Goal: Task Accomplishment & Management: Use online tool/utility

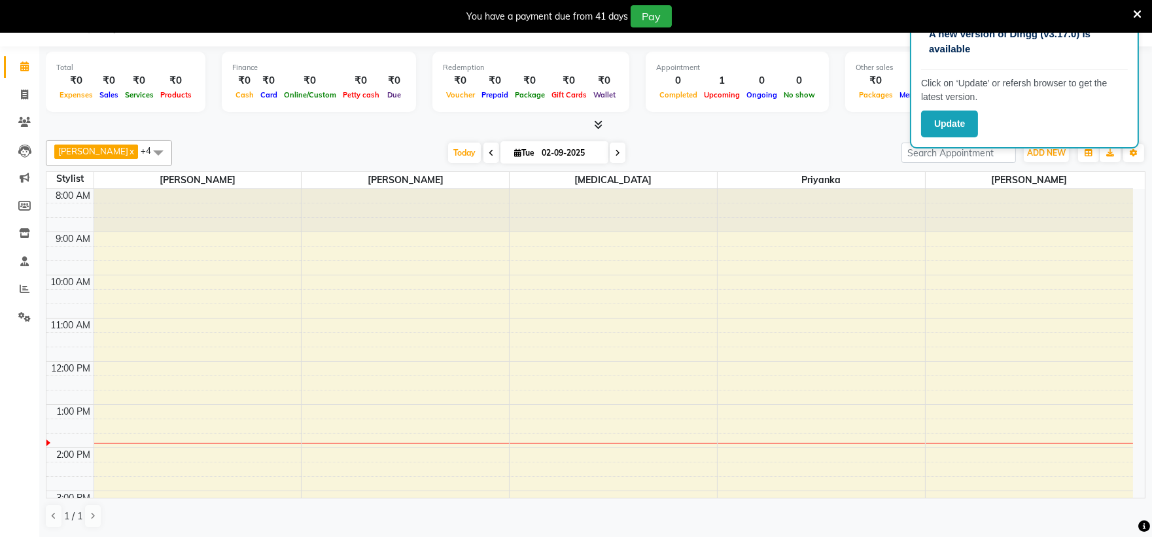
click at [1143, 9] on div "You have a payment due from 41 days Pay" at bounding box center [576, 16] width 1152 height 33
click at [1134, 9] on icon at bounding box center [1137, 15] width 9 height 12
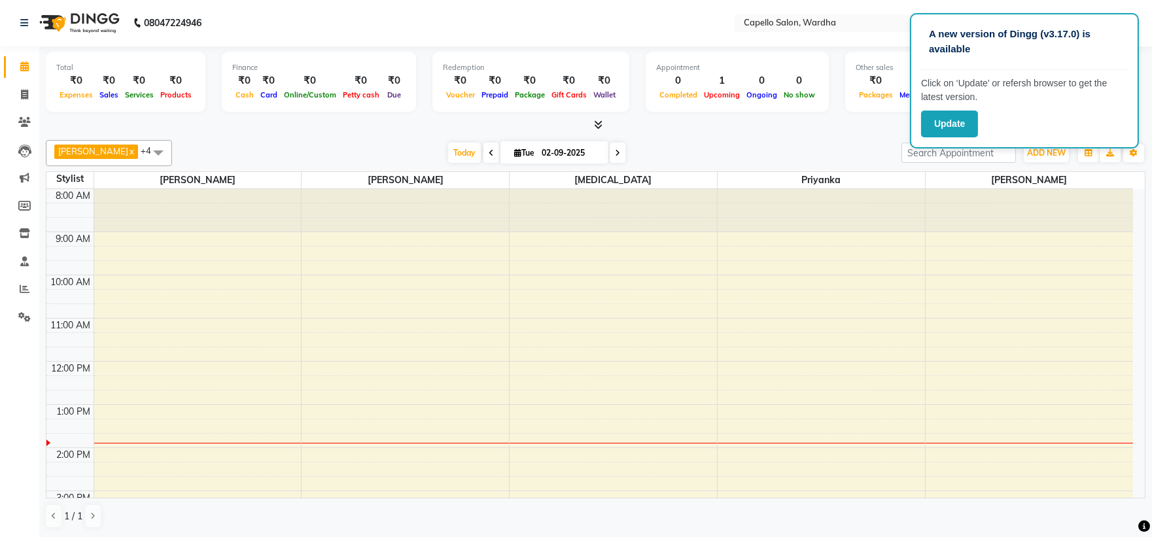
scroll to position [1, 0]
click at [20, 287] on icon at bounding box center [25, 289] width 10 height 10
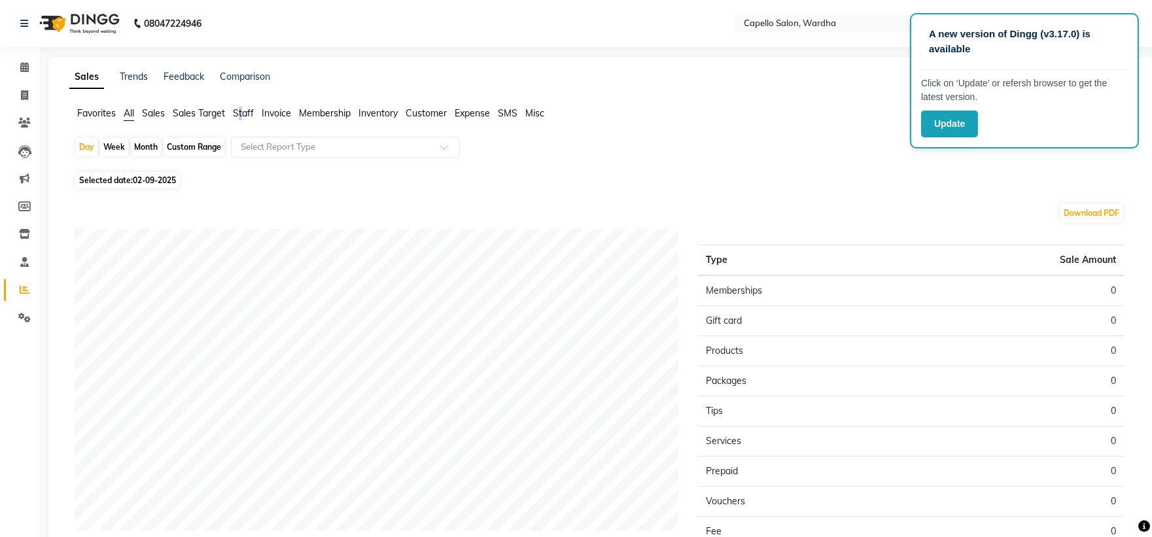
click at [243, 110] on span "Staff" at bounding box center [243, 113] width 21 height 12
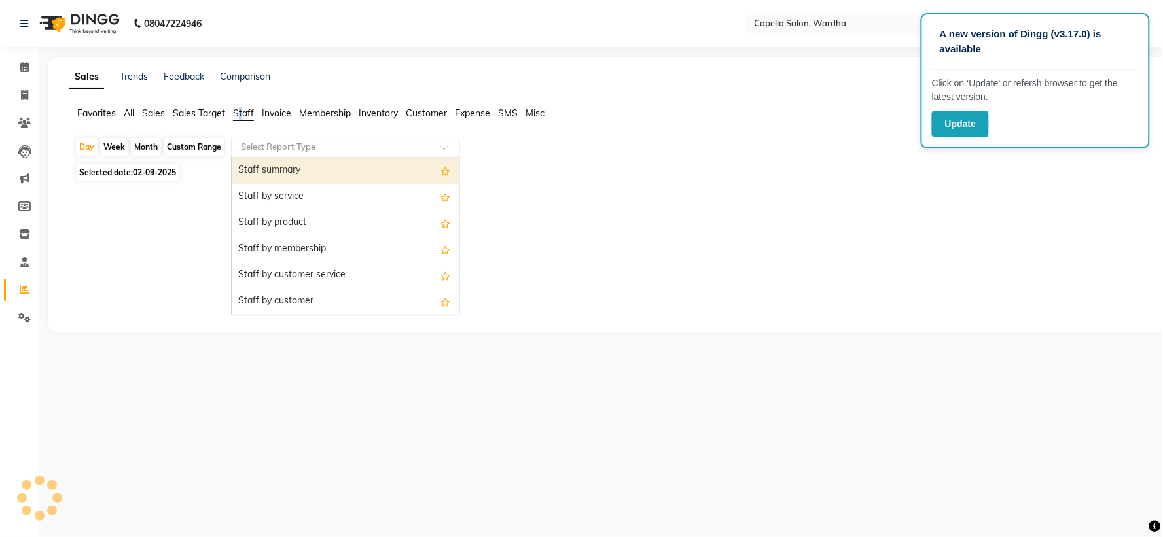
click at [265, 149] on input "text" at bounding box center [332, 147] width 188 height 13
click at [274, 172] on div "Staff summary" at bounding box center [346, 171] width 228 height 26
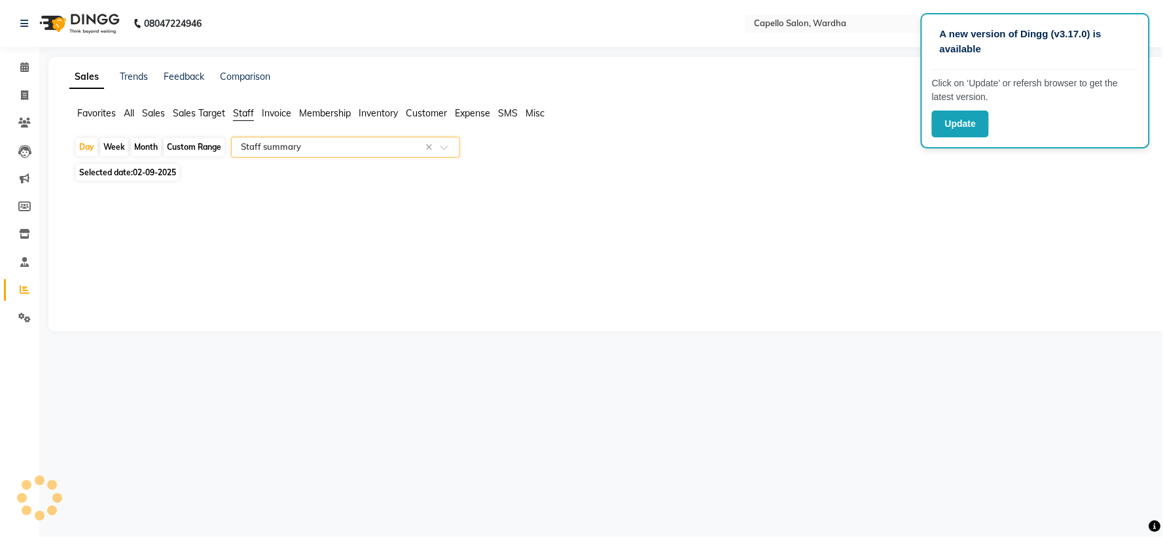
click at [154, 151] on div "Month" at bounding box center [146, 147] width 30 height 18
click at [156, 144] on div "Month" at bounding box center [146, 147] width 30 height 18
select select "9"
select select "2025"
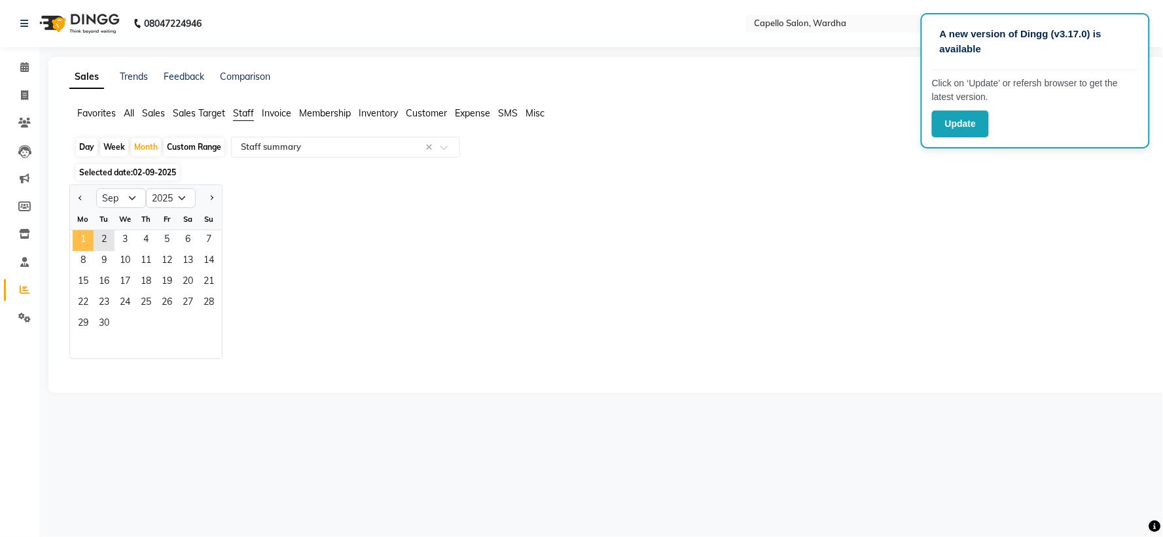
click at [74, 232] on span "1" at bounding box center [83, 240] width 21 height 21
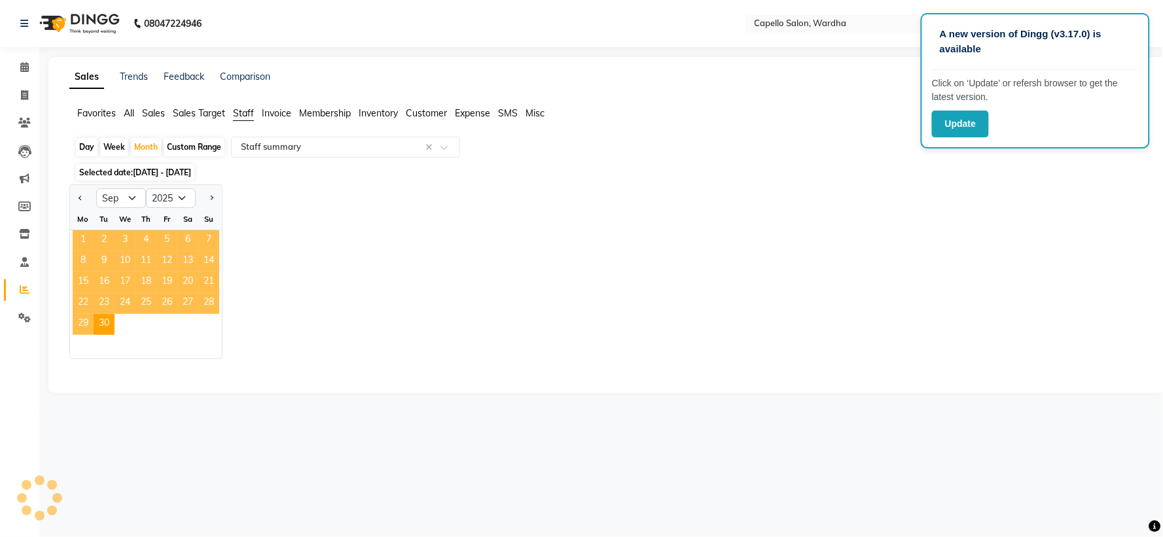
select select "full_report"
select select "csv"
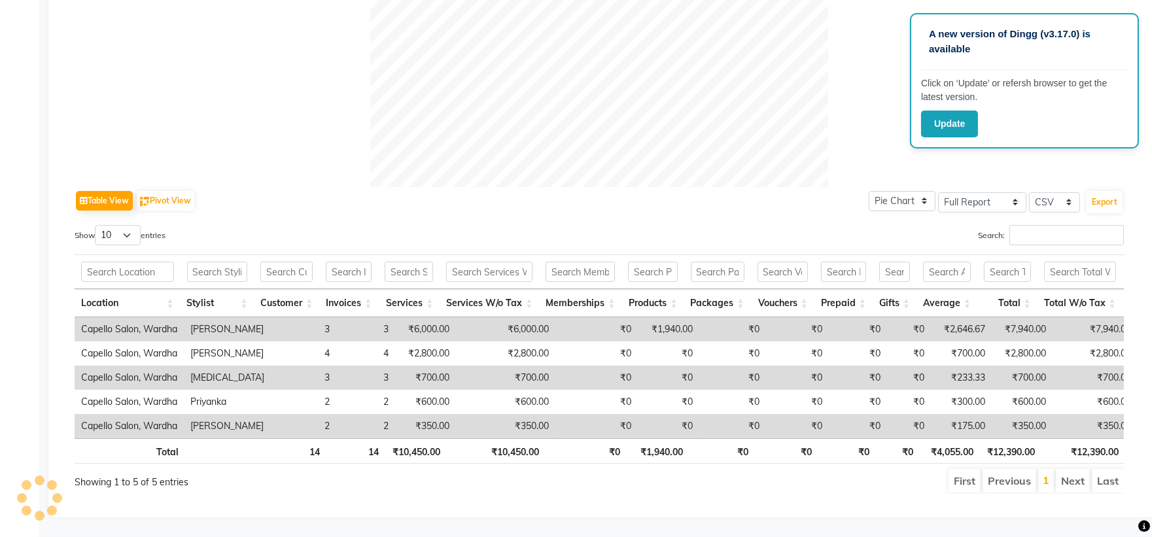
scroll to position [286, 0]
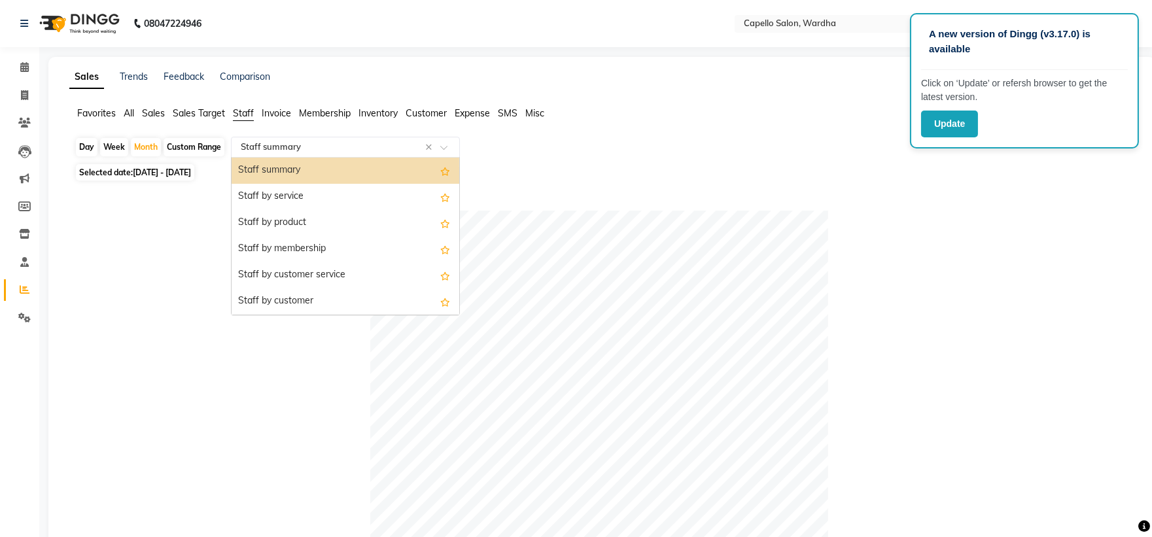
click at [277, 141] on input "text" at bounding box center [332, 147] width 188 height 13
click at [291, 192] on div "Staff by service" at bounding box center [346, 197] width 228 height 26
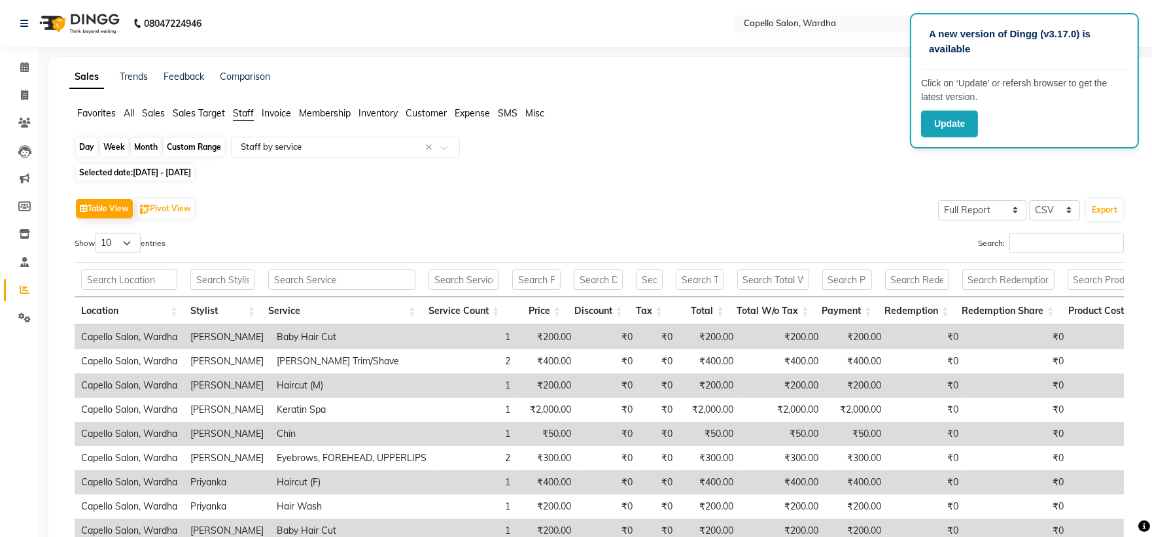
click at [138, 145] on div "Month" at bounding box center [146, 147] width 30 height 18
select select "9"
select select "2025"
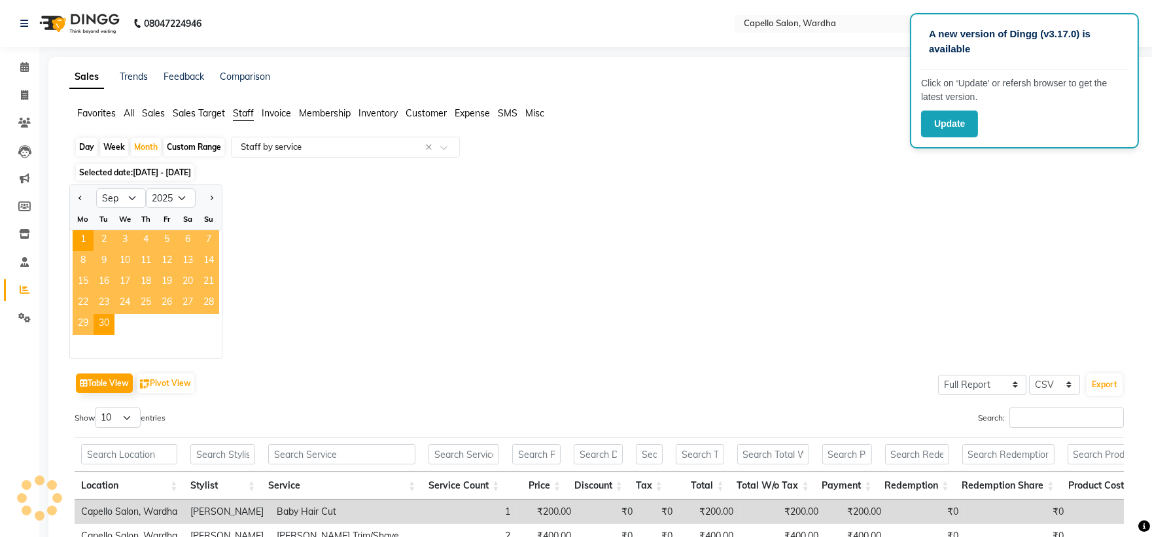
click at [103, 141] on div "Week" at bounding box center [114, 147] width 28 height 18
select select "9"
select select "2025"
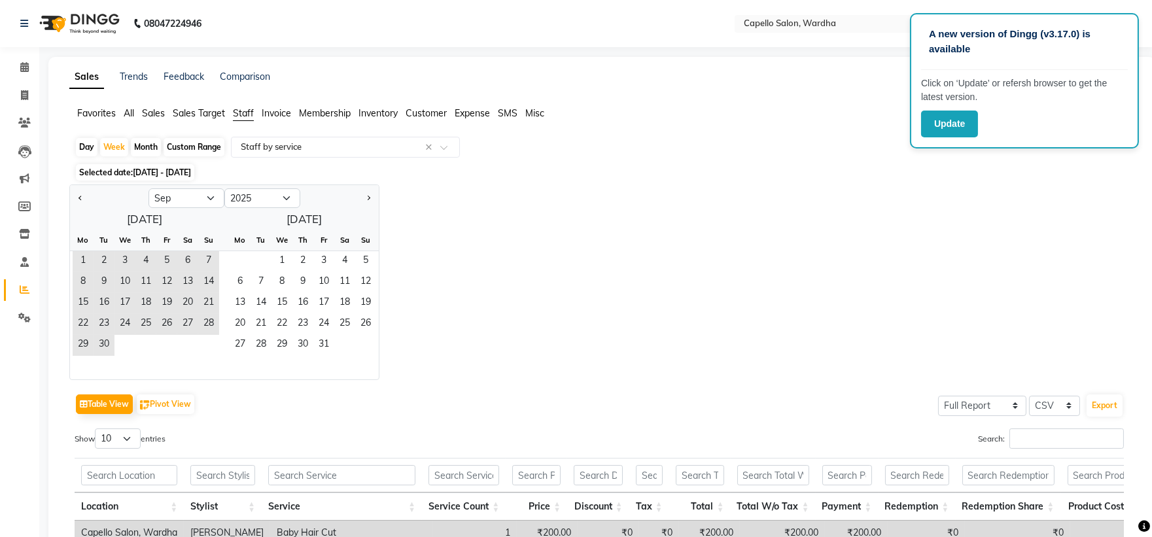
click at [85, 152] on div "Day" at bounding box center [87, 147] width 22 height 18
select select "9"
select select "2025"
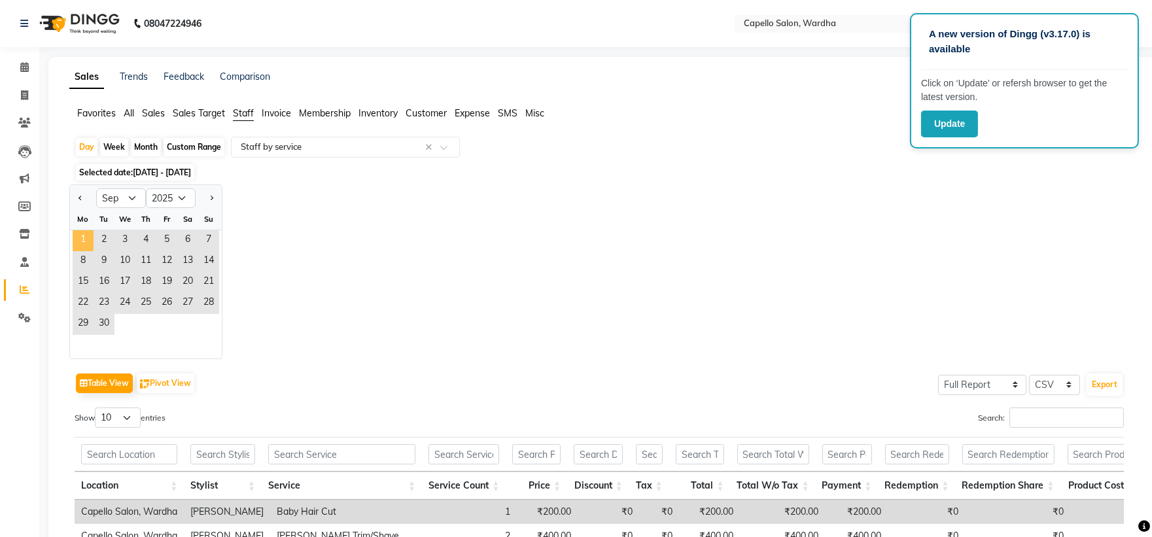
click at [77, 243] on span "1" at bounding box center [83, 240] width 21 height 21
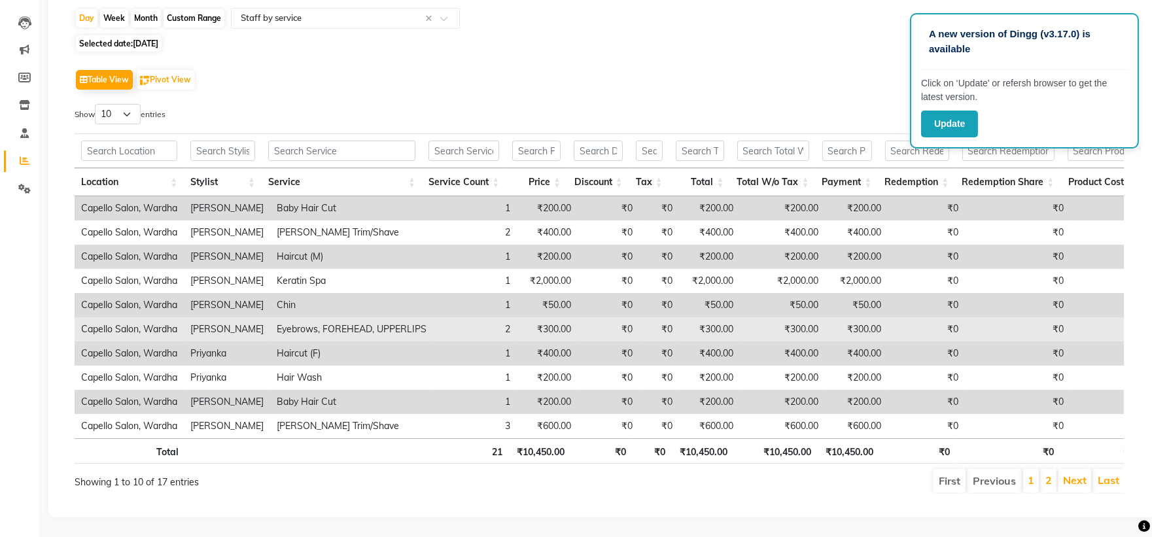
scroll to position [151, 0]
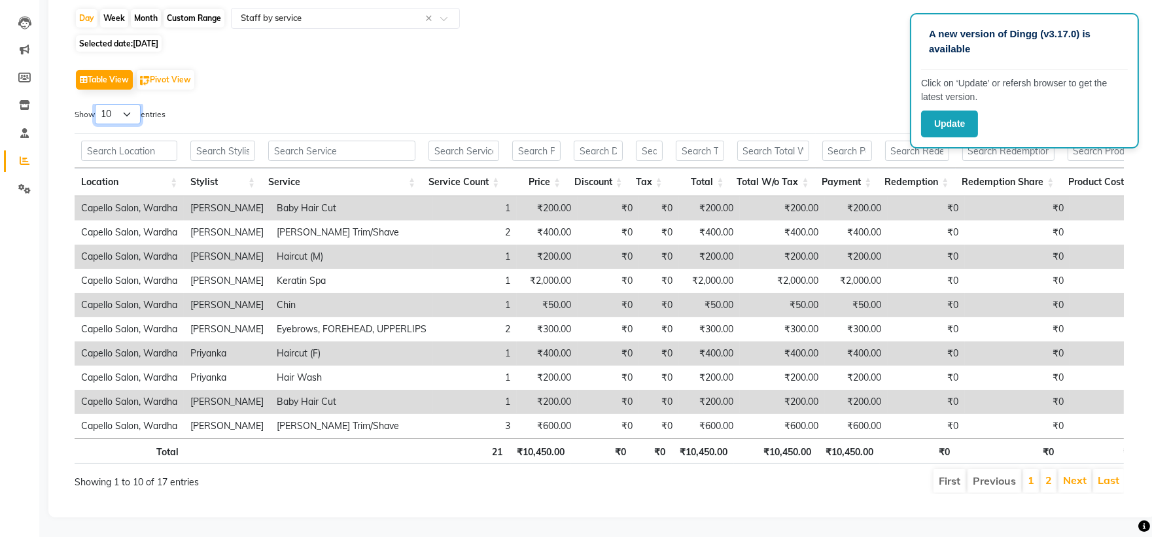
click at [122, 104] on select "10 25 50 100" at bounding box center [118, 114] width 46 height 20
select select "50"
click at [97, 104] on select "10 25 50 100" at bounding box center [118, 114] width 46 height 20
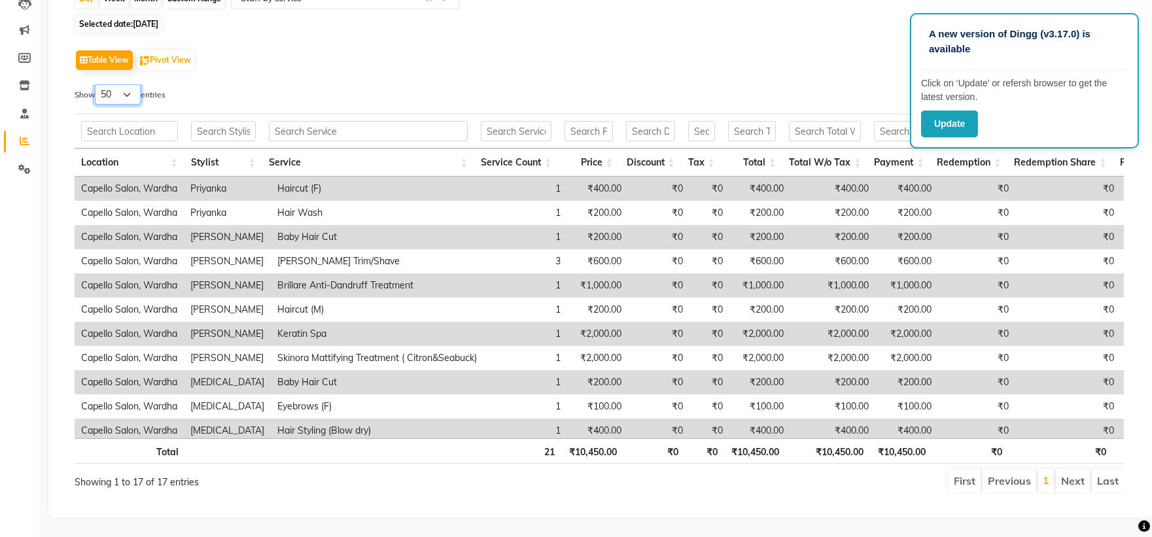
scroll to position [0, 0]
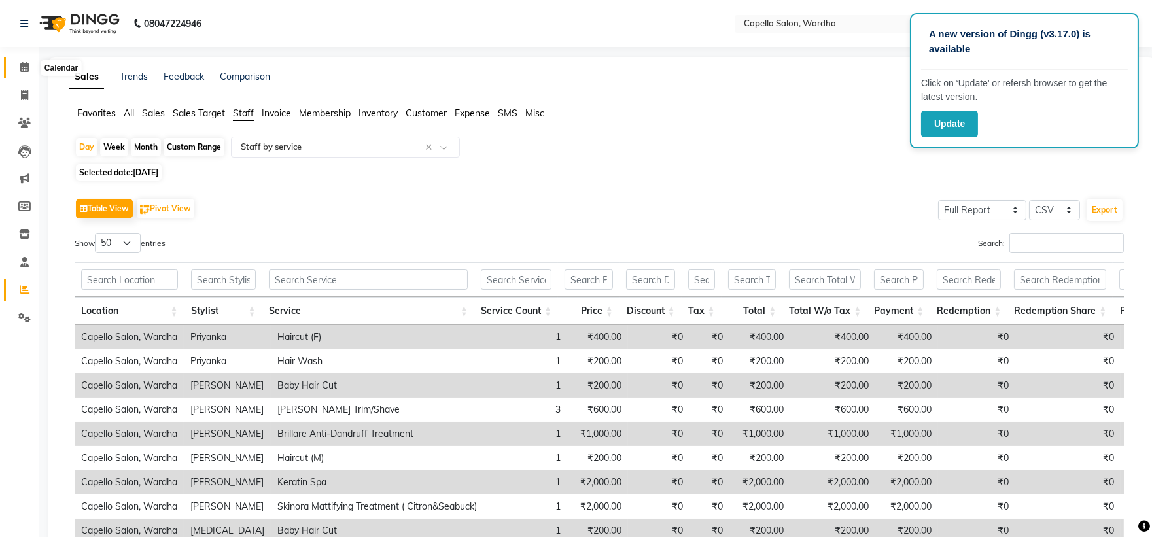
click at [24, 63] on icon at bounding box center [24, 67] width 9 height 10
